Goal: Task Accomplishment & Management: Use online tool/utility

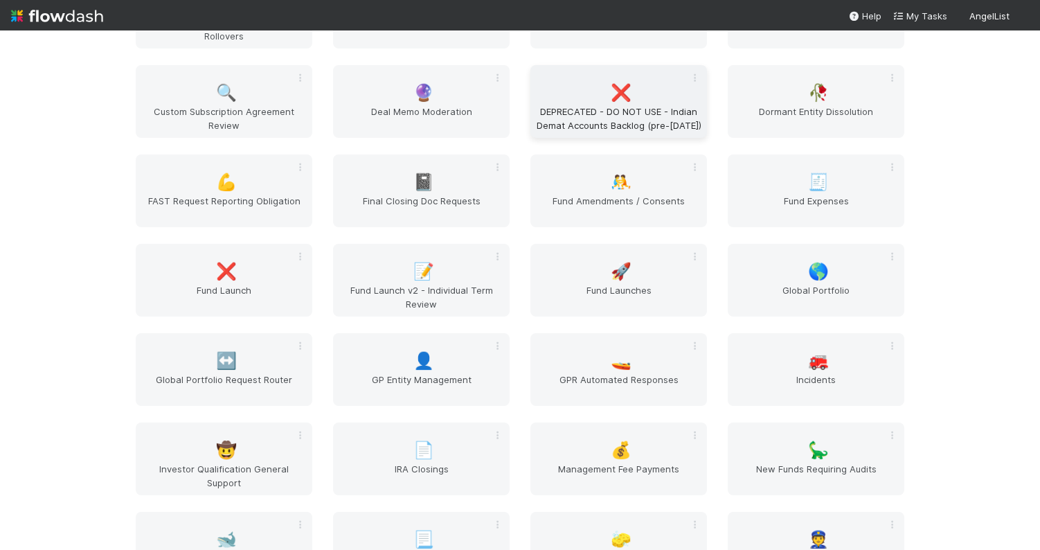
scroll to position [2485, 0]
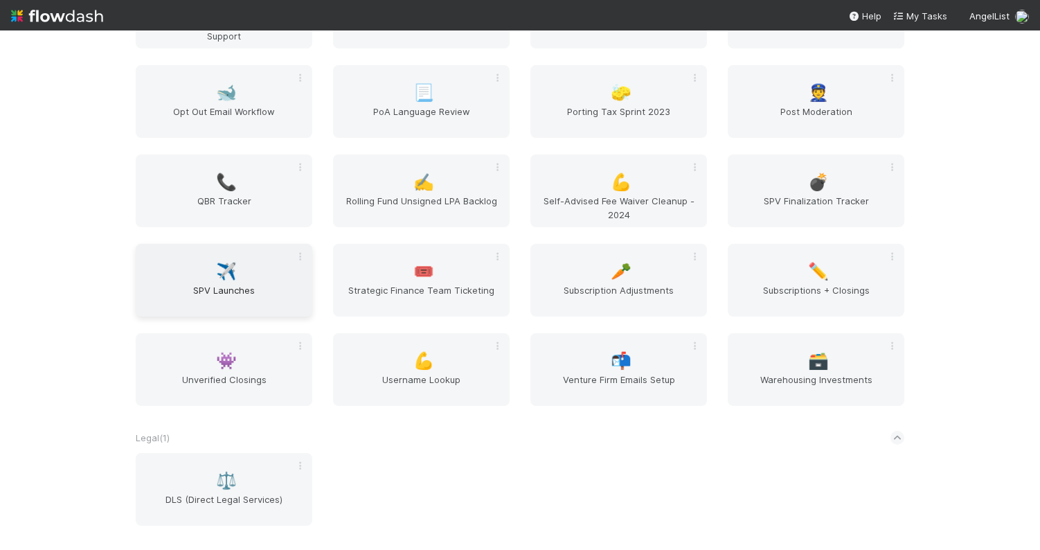
click at [192, 295] on span "SPV Launches" at bounding box center [223, 297] width 165 height 28
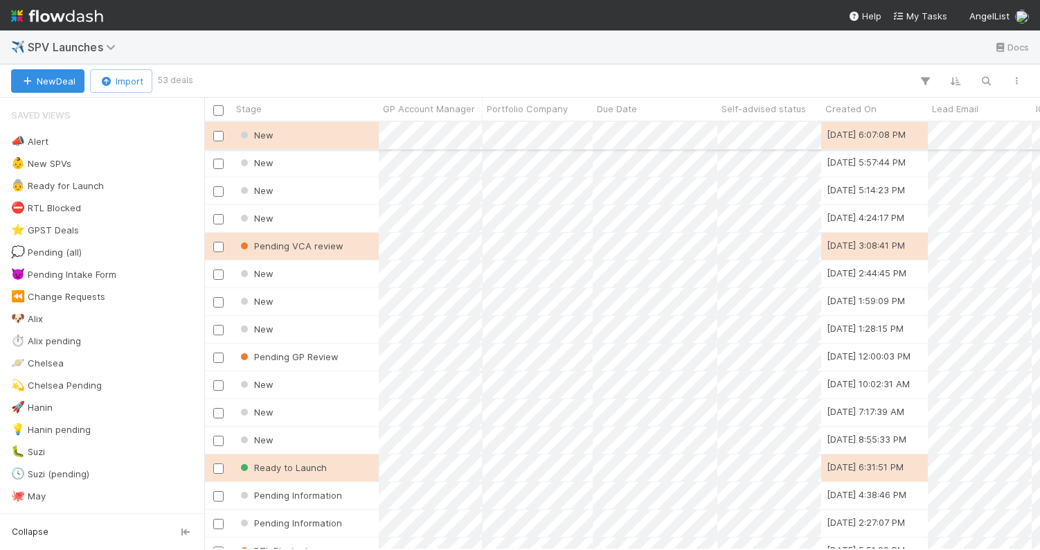
scroll to position [427, 836]
click at [684, 73] on div at bounding box center [610, 81] width 841 height 18
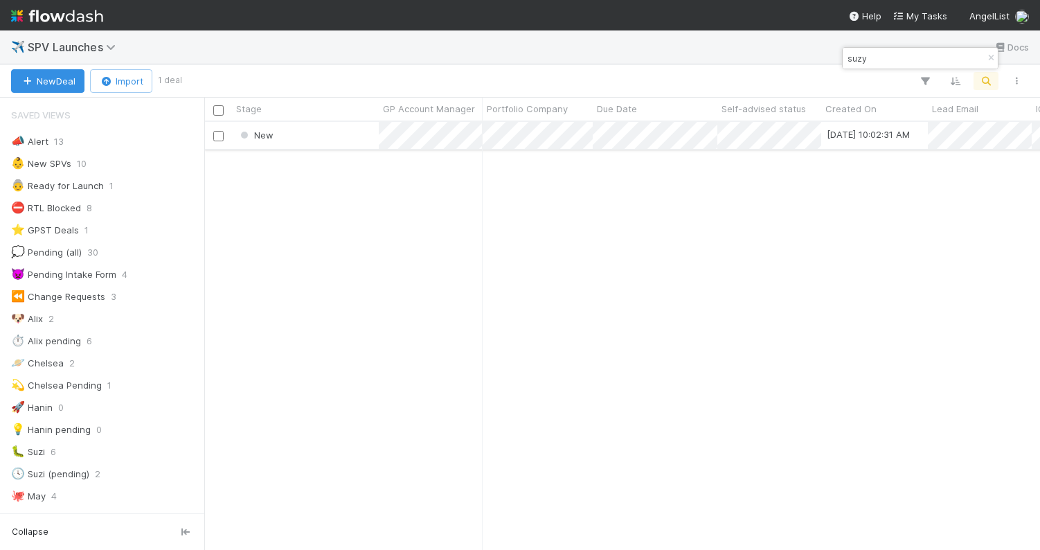
type input "suzy"
click at [356, 136] on div "New" at bounding box center [305, 135] width 147 height 27
